Goal: Task Accomplishment & Management: Manage account settings

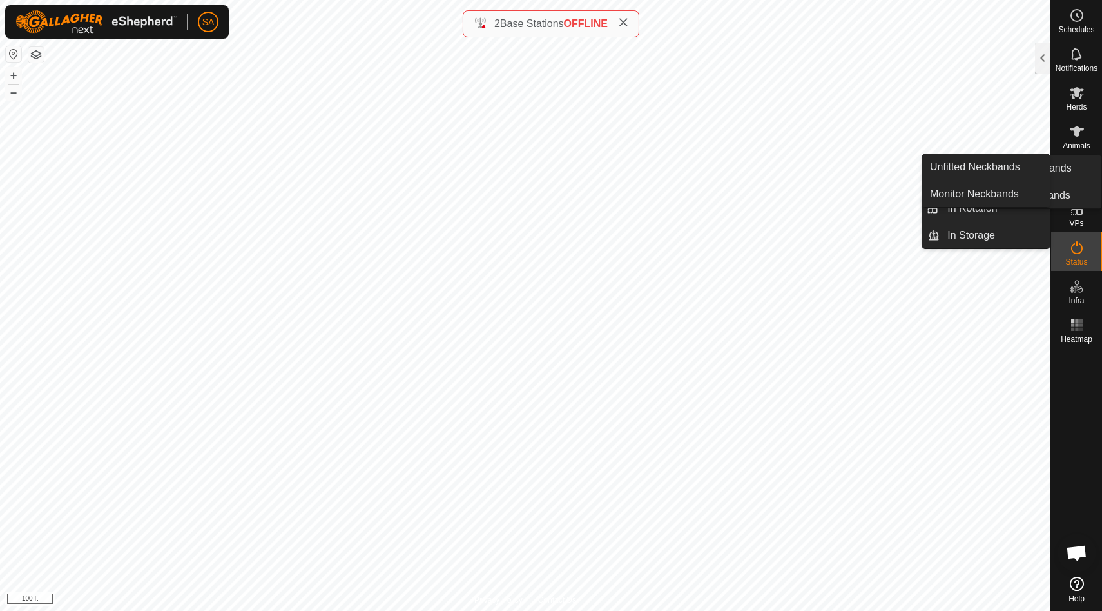
scroll to position [852, 0]
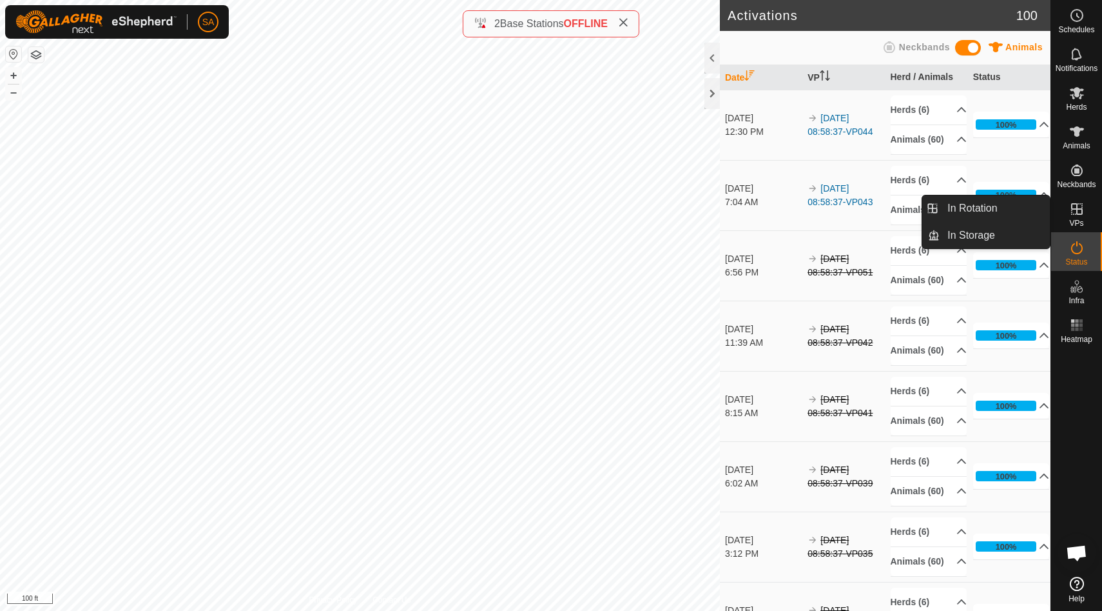
click at [1079, 206] on icon at bounding box center [1077, 208] width 15 height 15
click at [1028, 213] on link "In Rotation" at bounding box center [995, 208] width 110 height 26
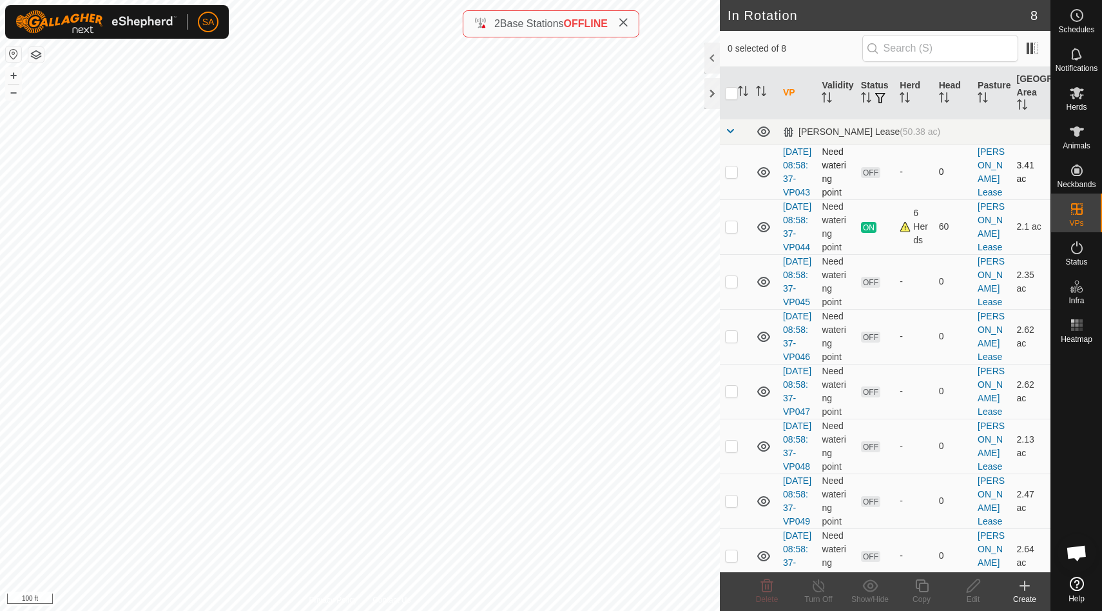
click at [727, 173] on p-checkbox at bounding box center [731, 171] width 13 height 10
click at [771, 592] on icon at bounding box center [766, 585] width 15 height 15
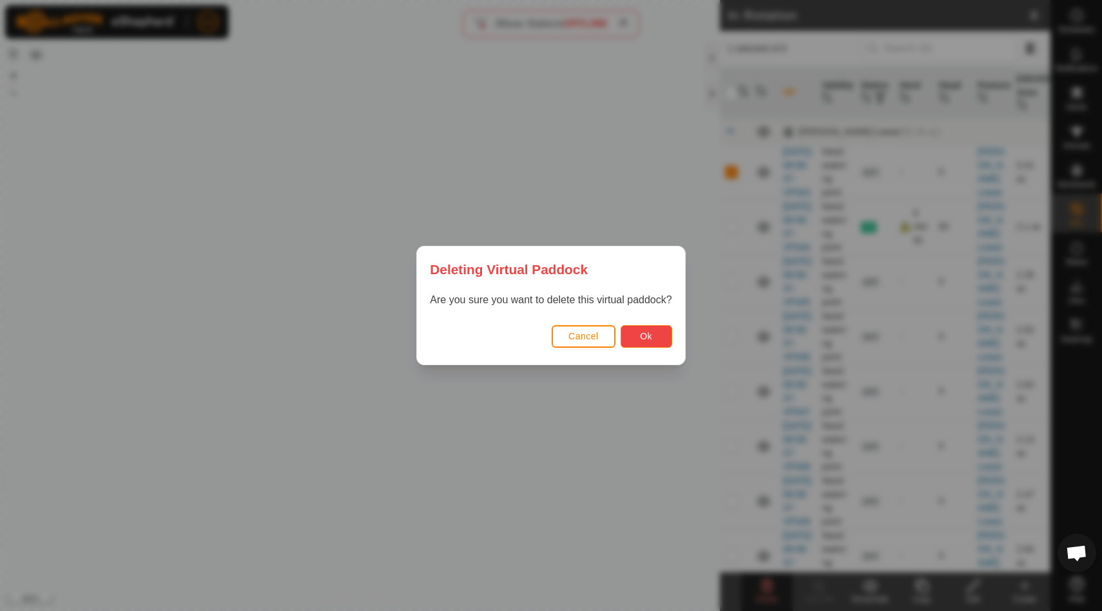
click at [655, 337] on button "Ok" at bounding box center [647, 336] width 52 height 23
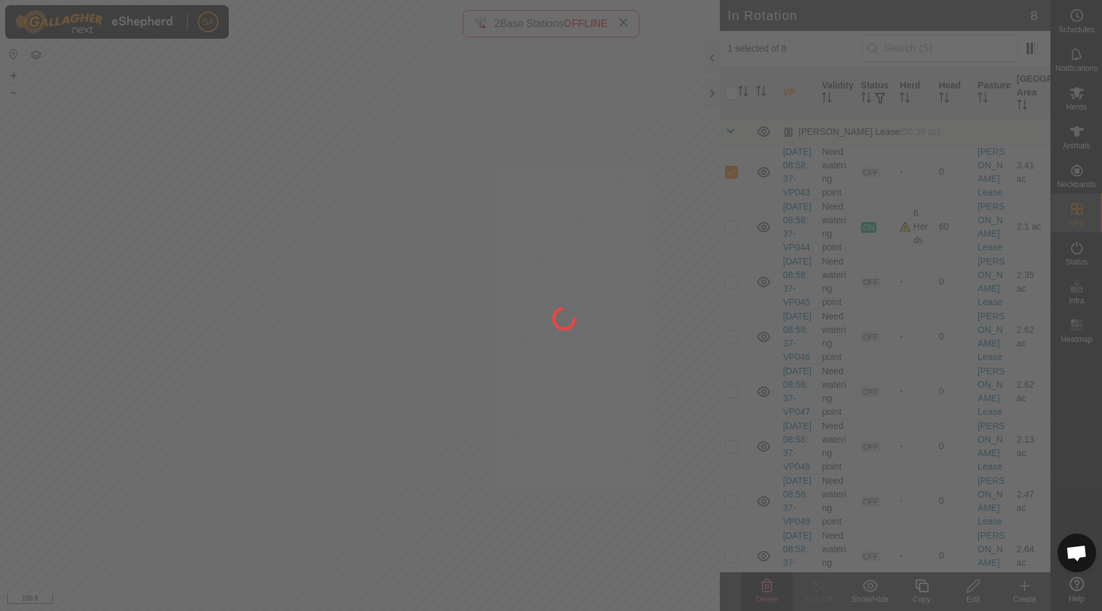
checkbox input "false"
